Goal: Task Accomplishment & Management: Manage account settings

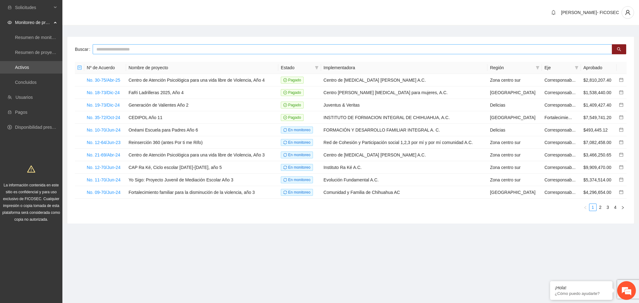
click at [115, 48] on input "text" at bounding box center [353, 49] width 520 height 10
type input "**********"
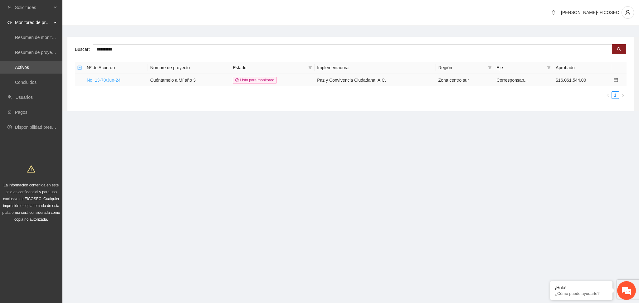
click at [107, 82] on link "No. 13-70/Jun-24" at bounding box center [104, 80] width 34 height 5
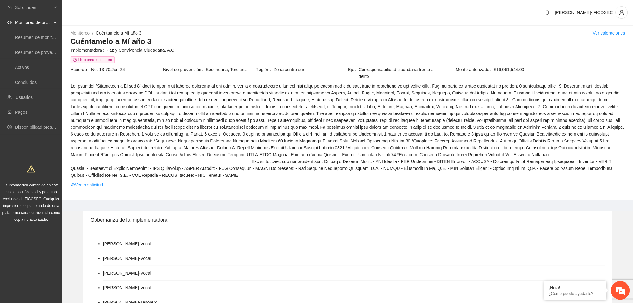
click at [244, 186] on div "Monitoreo / Cuéntamelo a Mí año 3 / Ver valoraciones Cuéntamelo a Mí año 3 Impl…" at bounding box center [347, 115] width 570 height 171
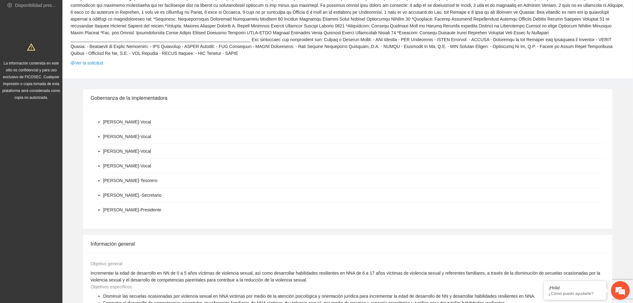
scroll to position [166, 0]
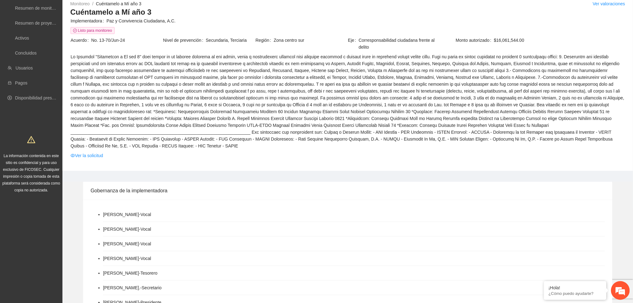
scroll to position [0, 0]
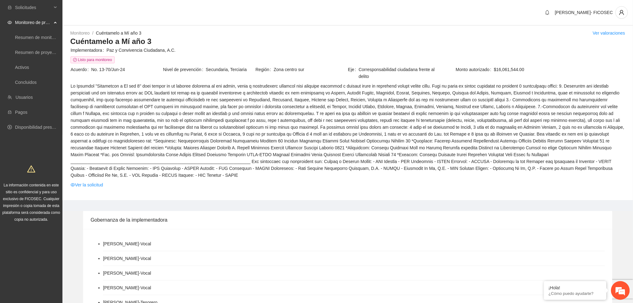
click at [347, 22] on div "[PERSON_NAME]- FICOSEC" at bounding box center [347, 13] width 570 height 26
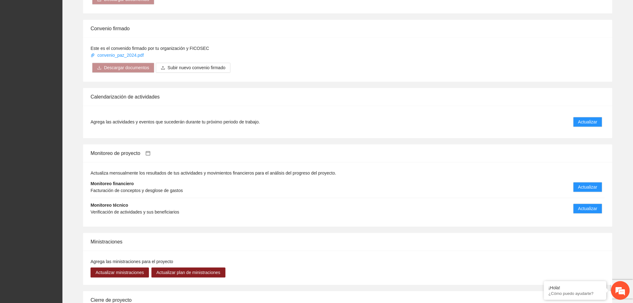
scroll to position [577, 0]
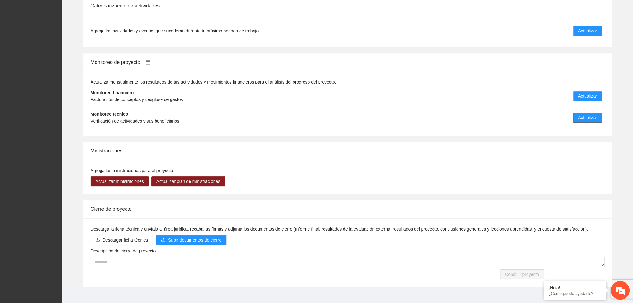
click at [580, 114] on span "Actualizar" at bounding box center [587, 117] width 19 height 7
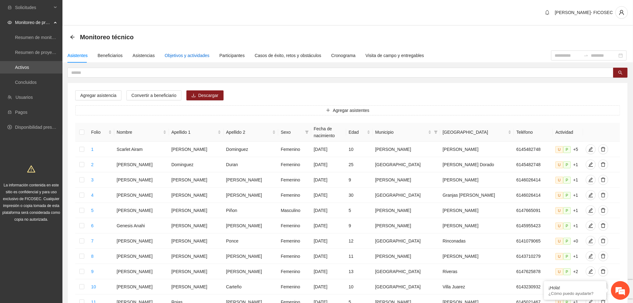
click at [193, 55] on div "Objetivos y actividades" at bounding box center [187, 55] width 45 height 7
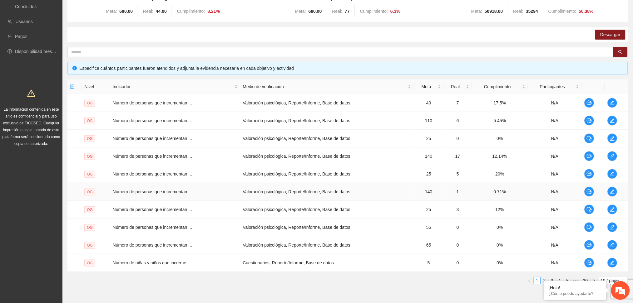
scroll to position [104, 0]
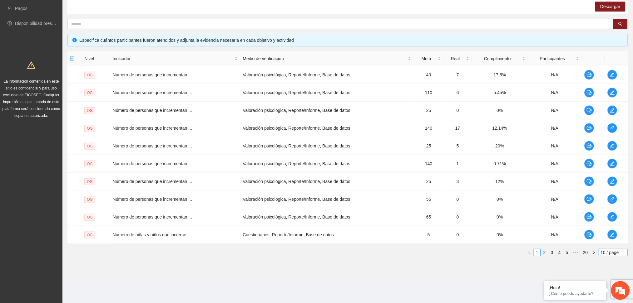
click at [618, 255] on span "10 / page" at bounding box center [612, 252] width 25 height 7
click at [610, 297] on div "100 / page" at bounding box center [613, 294] width 22 height 7
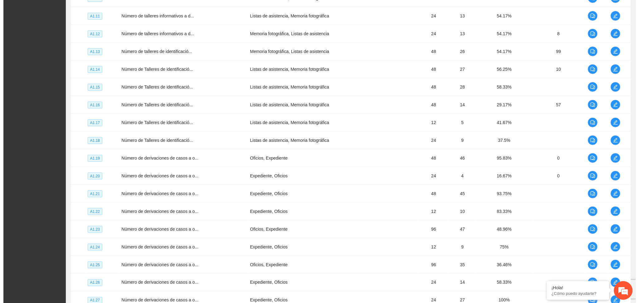
scroll to position [1186, 0]
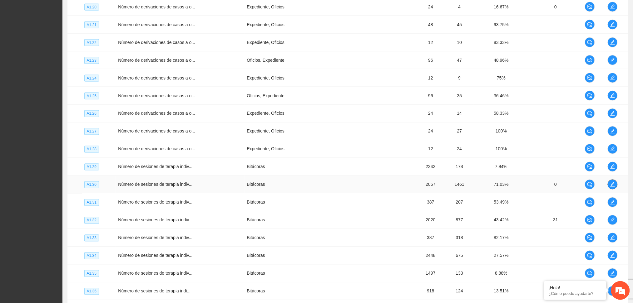
click at [612, 186] on icon "edit" at bounding box center [612, 185] width 4 height 4
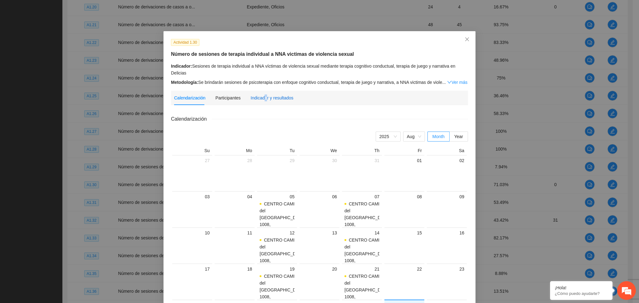
click at [261, 95] on div "Indicador y resultados" at bounding box center [272, 98] width 43 height 7
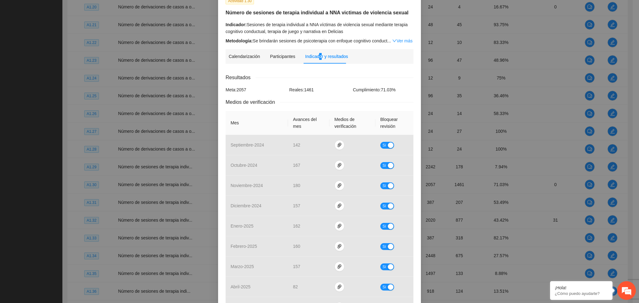
scroll to position [0, 0]
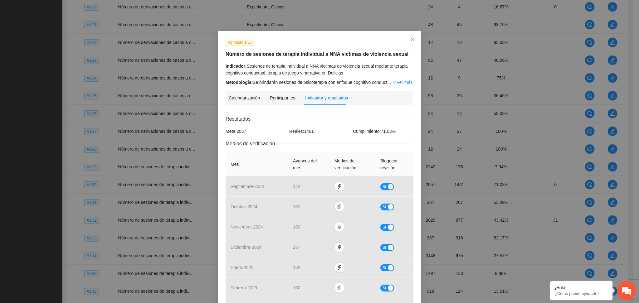
click at [310, 114] on div "Calendarización [DATE] Month Year Su Mo Tu We Th Fr Sa 27 28 29 30 31 01 02 03 …" at bounding box center [320, 279] width 188 height 339
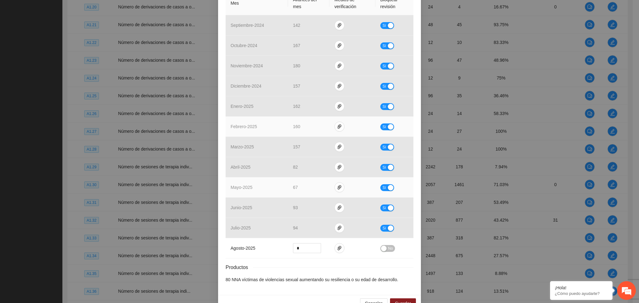
scroll to position [166, 0]
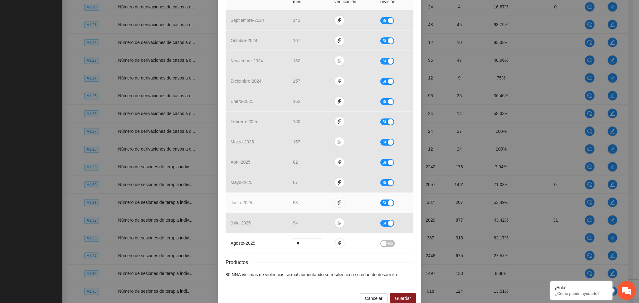
click at [308, 200] on td "93" at bounding box center [309, 203] width 42 height 20
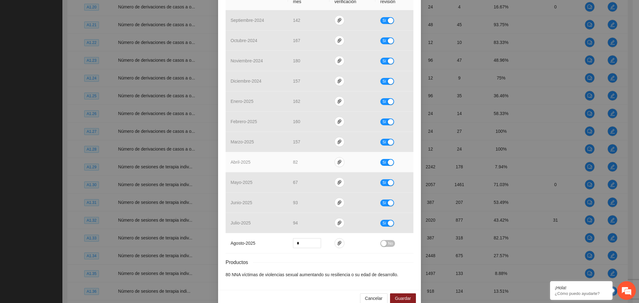
drag, startPoint x: 386, startPoint y: 161, endPoint x: 380, endPoint y: 164, distance: 6.3
click at [388, 161] on div "button" at bounding box center [391, 163] width 6 height 6
drag, startPoint x: 307, startPoint y: 161, endPoint x: 279, endPoint y: 165, distance: 28.1
click at [279, 165] on tr "abril - 2025 ** No" at bounding box center [320, 162] width 188 height 20
type input "**"
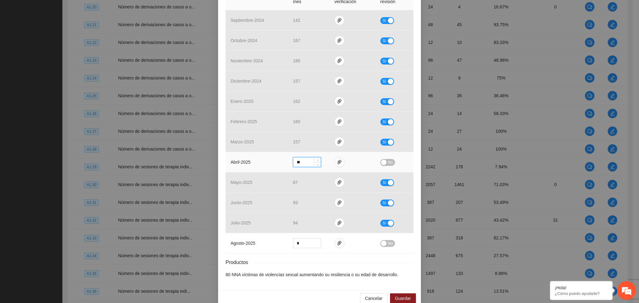
drag, startPoint x: 384, startPoint y: 165, endPoint x: 380, endPoint y: 164, distance: 3.9
click at [383, 164] on button "No" at bounding box center [387, 162] width 15 height 7
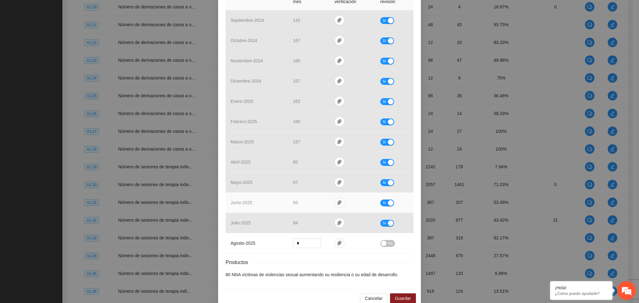
click at [288, 194] on td "93" at bounding box center [309, 203] width 42 height 20
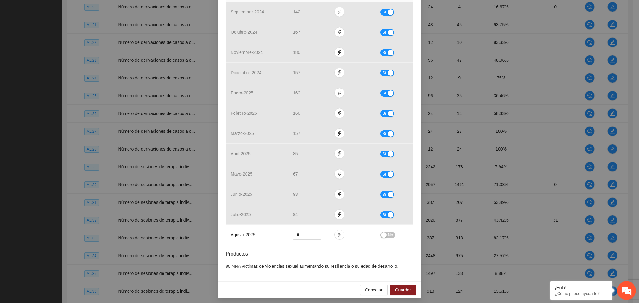
scroll to position [177, 0]
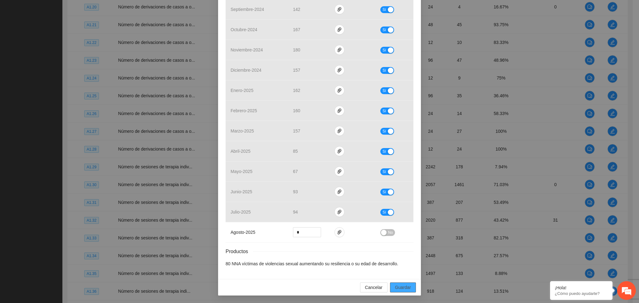
click at [397, 286] on span "Guardar" at bounding box center [403, 287] width 16 height 7
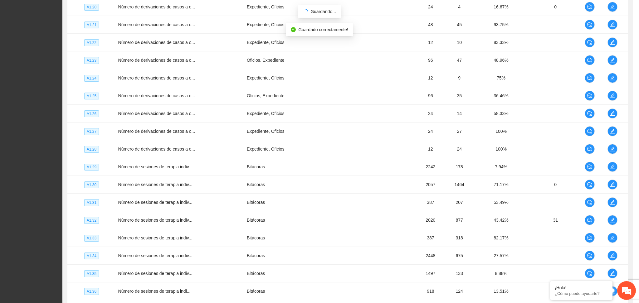
scroll to position [146, 0]
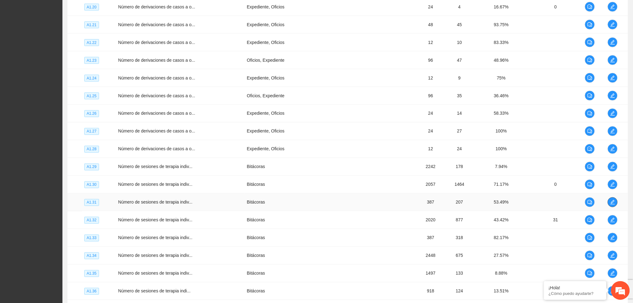
click at [616, 204] on span "edit" at bounding box center [612, 202] width 9 height 5
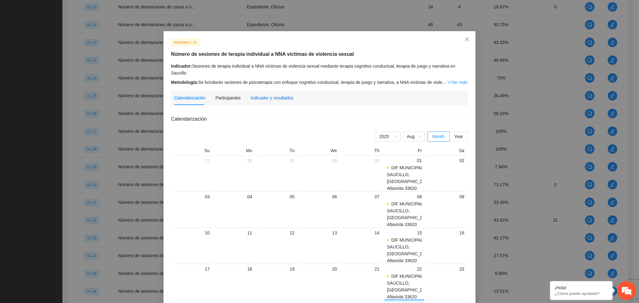
click at [265, 95] on div "Indicador y resultados" at bounding box center [272, 98] width 43 height 7
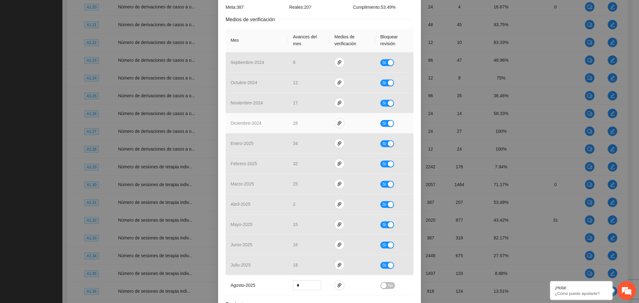
scroll to position [125, 0]
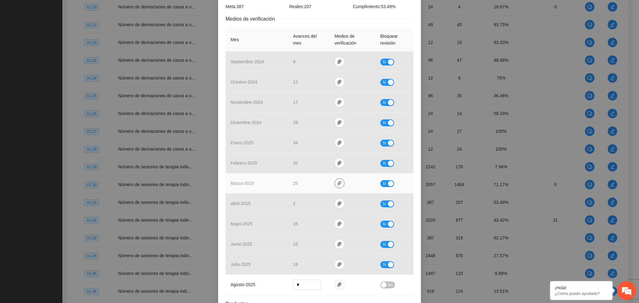
click at [337, 182] on icon "paper-clip" at bounding box center [339, 183] width 5 height 5
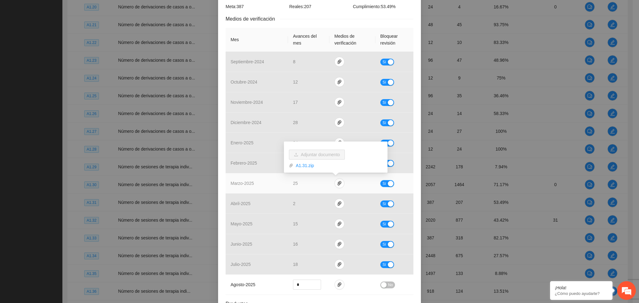
drag, startPoint x: 389, startPoint y: 183, endPoint x: 370, endPoint y: 185, distance: 18.5
click at [388, 183] on div "button" at bounding box center [391, 184] width 6 height 6
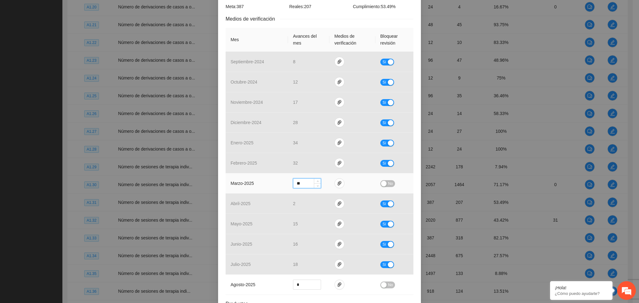
drag, startPoint x: 299, startPoint y: 185, endPoint x: 285, endPoint y: 190, distance: 15.2
click at [288, 189] on td "**" at bounding box center [309, 184] width 42 height 20
type input "**"
click at [384, 184] on button "No" at bounding box center [387, 183] width 15 height 7
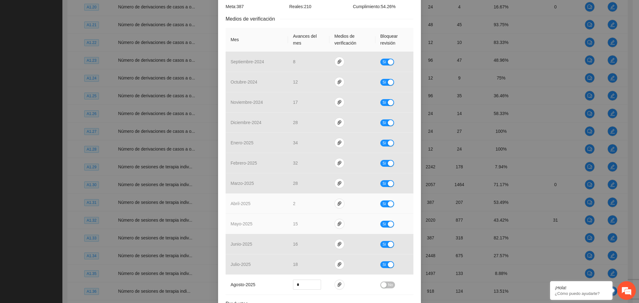
drag, startPoint x: 384, startPoint y: 204, endPoint x: 338, endPoint y: 215, distance: 47.2
click at [382, 204] on button "Sí" at bounding box center [387, 204] width 14 height 7
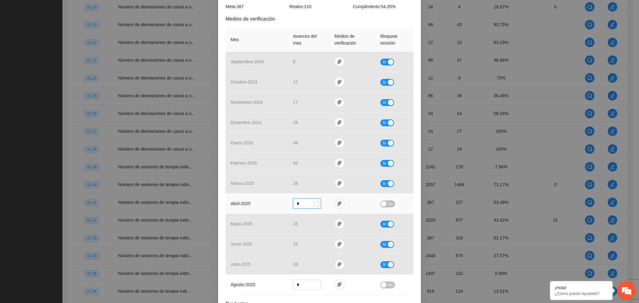
drag, startPoint x: 299, startPoint y: 204, endPoint x: 280, endPoint y: 207, distance: 19.0
click at [280, 207] on tr "abril - 2025 * No" at bounding box center [320, 204] width 188 height 20
type input "*"
click at [381, 206] on div "button" at bounding box center [384, 204] width 6 height 6
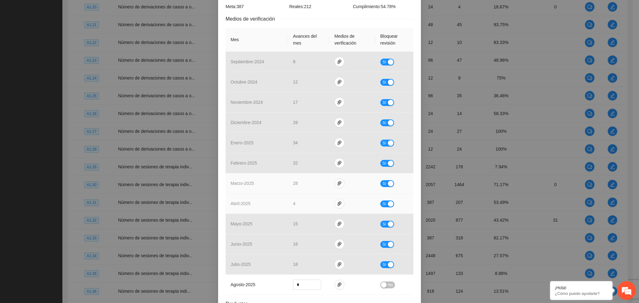
drag, startPoint x: 326, startPoint y: 195, endPoint x: 318, endPoint y: 199, distance: 8.9
click at [330, 195] on td at bounding box center [353, 204] width 46 height 20
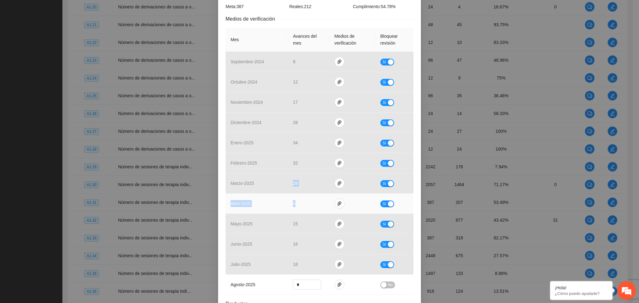
drag, startPoint x: 263, startPoint y: 185, endPoint x: 301, endPoint y: 203, distance: 41.6
click at [301, 203] on tbody "septiembre - 2024 8 Sí octubre - 2024 12 Sí noviembre - 2024 17 Sí diciembre - …" at bounding box center [320, 173] width 188 height 243
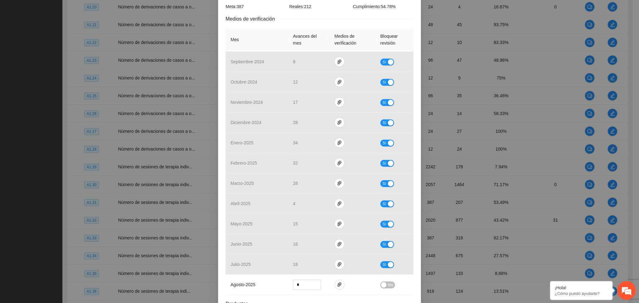
click at [412, 207] on div "Actividad 1.31 Número de sesiones de terapia individual a NNA victimas de viole…" at bounding box center [319, 118] width 203 height 425
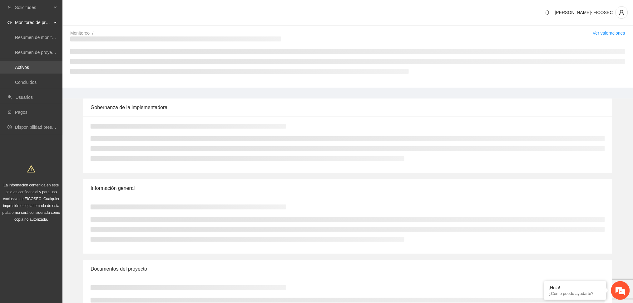
click at [27, 65] on link "Activos" at bounding box center [22, 67] width 14 height 5
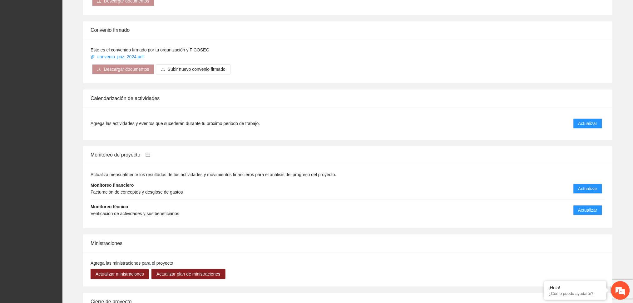
scroll to position [499, 0]
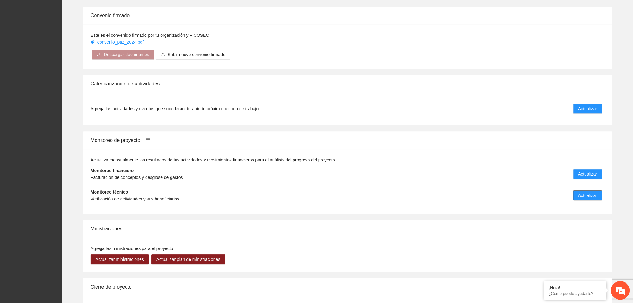
click at [578, 191] on button "Actualizar" at bounding box center [587, 196] width 29 height 10
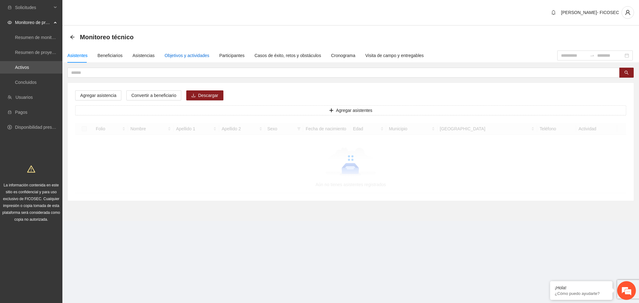
click at [185, 52] on div "Objetivos y actividades" at bounding box center [187, 55] width 45 height 7
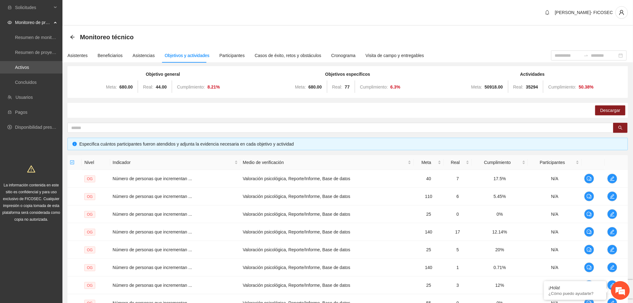
click at [172, 26] on div "Monitoreo técnico" at bounding box center [347, 37] width 570 height 22
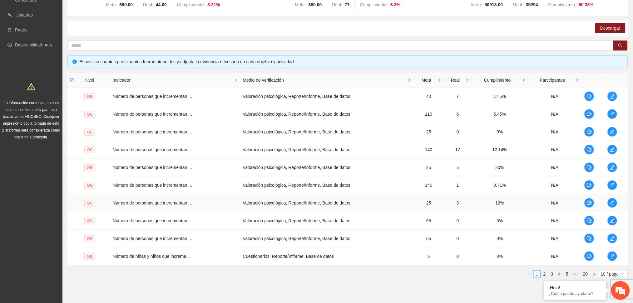
scroll to position [83, 0]
